Goal: Find specific page/section: Find specific page/section

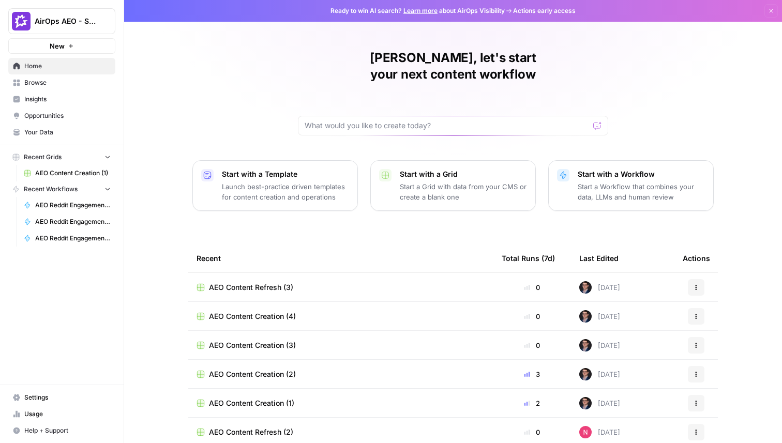
click at [45, 104] on link "Insights" at bounding box center [61, 99] width 107 height 17
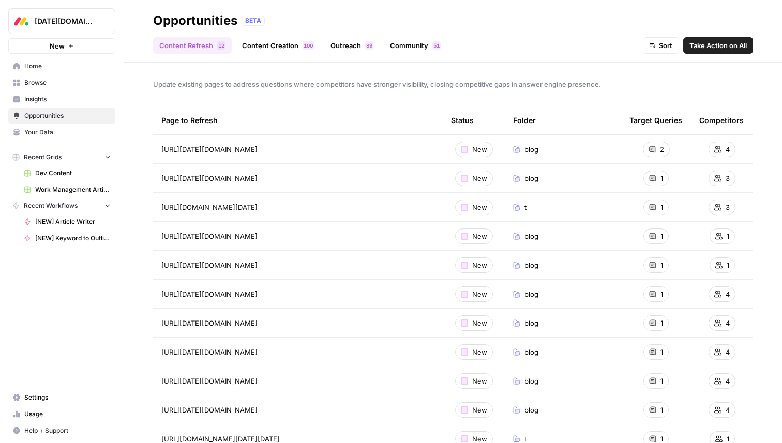
click at [48, 177] on span "Dev Content" at bounding box center [72, 173] width 75 height 9
